Goal: Information Seeking & Learning: Check status

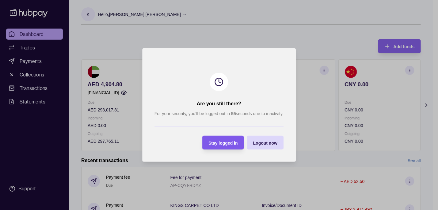
click at [219, 143] on span "Stay logged in" at bounding box center [222, 142] width 29 height 5
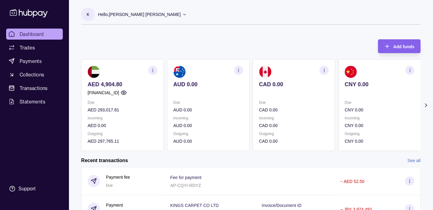
click at [136, 14] on p "Hello, [PERSON_NAME] [PERSON_NAME]" at bounding box center [139, 14] width 83 height 7
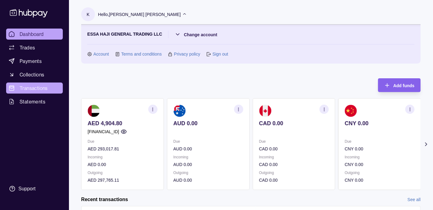
click at [40, 87] on span "Transactions" at bounding box center [34, 87] width 28 height 7
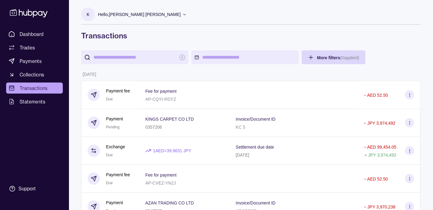
click at [136, 12] on p "Hello, [PERSON_NAME] [PERSON_NAME]" at bounding box center [139, 14] width 83 height 7
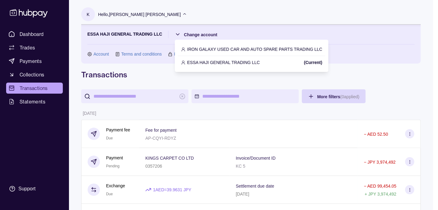
click at [203, 46] on p "IRON GALAXY USED CAR AND AUTO SPARE PARTS TRADING LLC" at bounding box center [254, 49] width 135 height 7
